Goal: Task Accomplishment & Management: Manage account settings

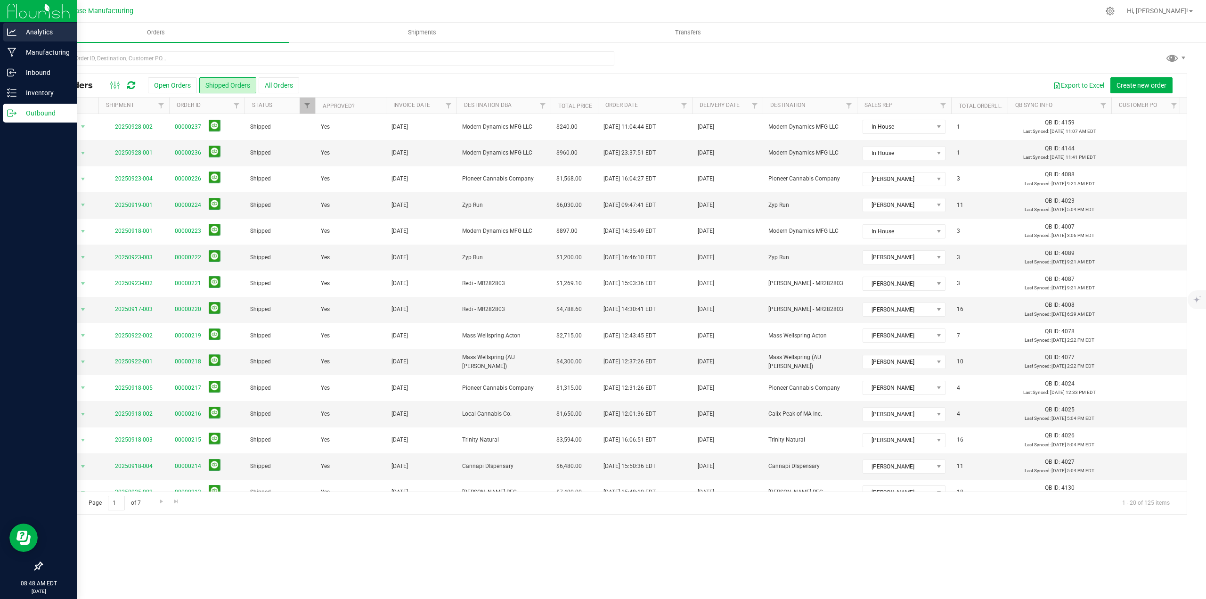
click at [36, 31] on p "Analytics" at bounding box center [44, 31] width 57 height 11
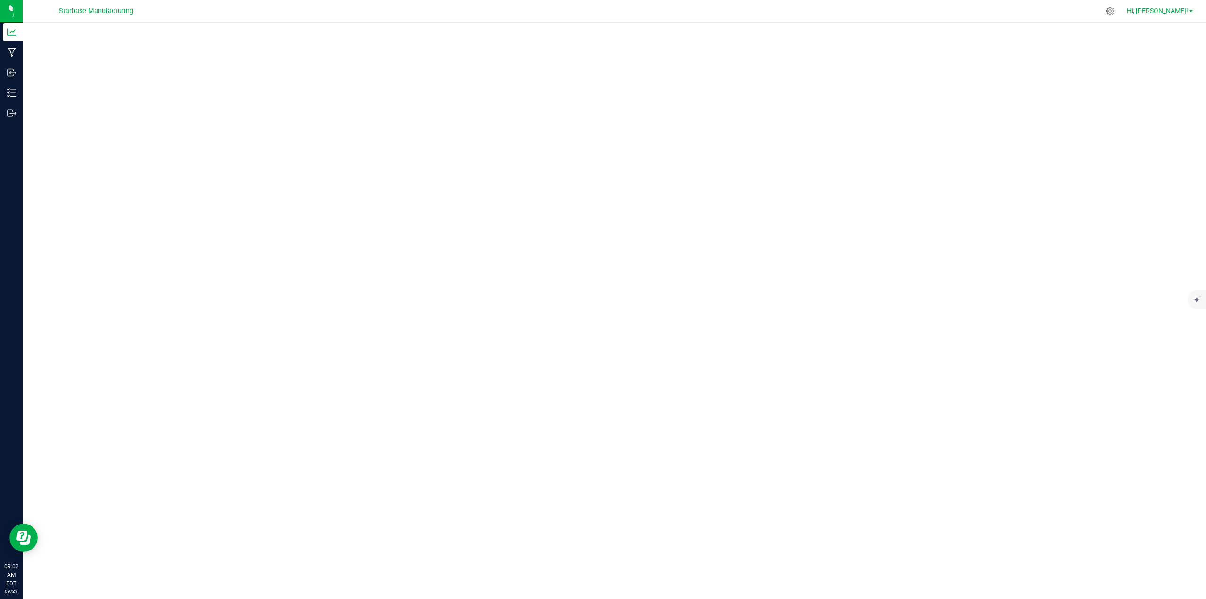
click at [1192, 8] on link "Hi, [PERSON_NAME]!" at bounding box center [1160, 11] width 74 height 10
click at [1152, 97] on span "Sign Out" at bounding box center [1157, 100] width 27 height 9
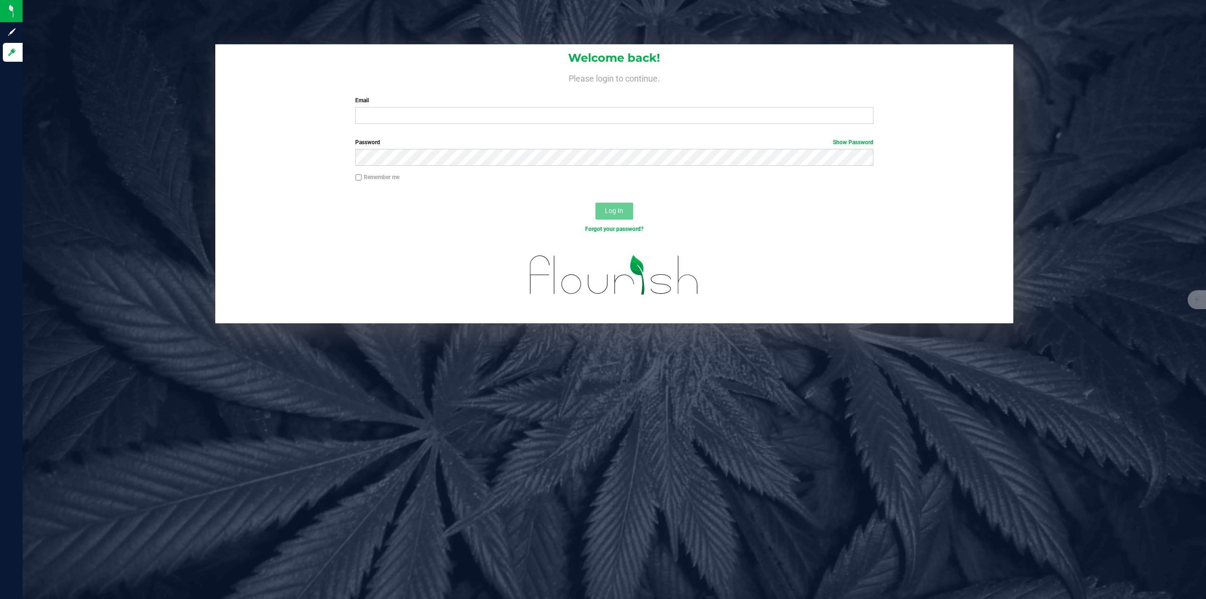
click at [77, 162] on div "Welcome back! Please login to continue. Email Required Please format your email…" at bounding box center [615, 183] width 1198 height 279
drag, startPoint x: 449, startPoint y: 125, endPoint x: 445, endPoint y: 123, distance: 4.9
click at [447, 124] on div "Welcome back! Please login to continue. Email Required Please format your email…" at bounding box center [614, 87] width 799 height 87
click at [440, 118] on input "Email" at bounding box center [614, 115] width 518 height 17
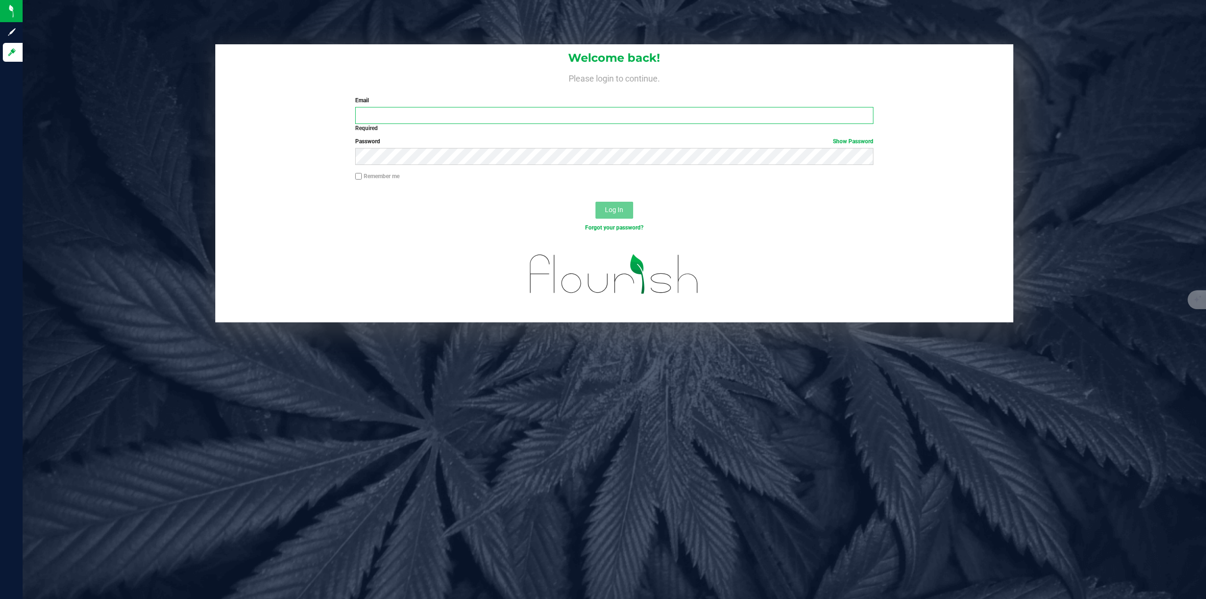
type input "[PERSON_NAME][EMAIL_ADDRESS][DOMAIN_NAME]"
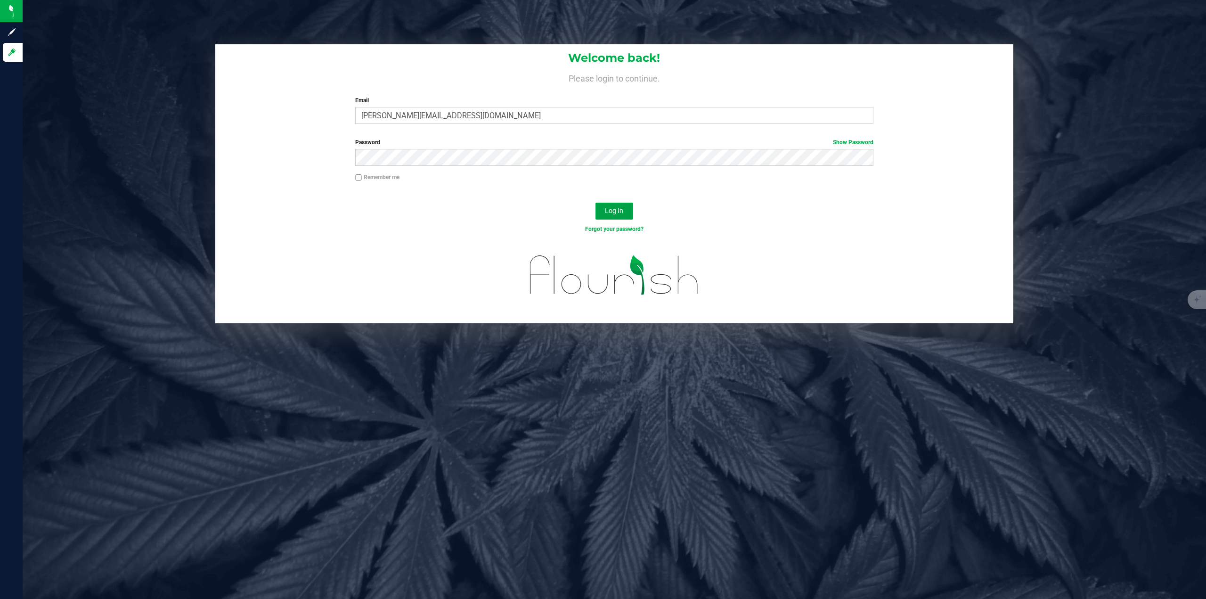
click at [612, 208] on span "Log In" at bounding box center [614, 211] width 18 height 8
